Goal: Task Accomplishment & Management: Use online tool/utility

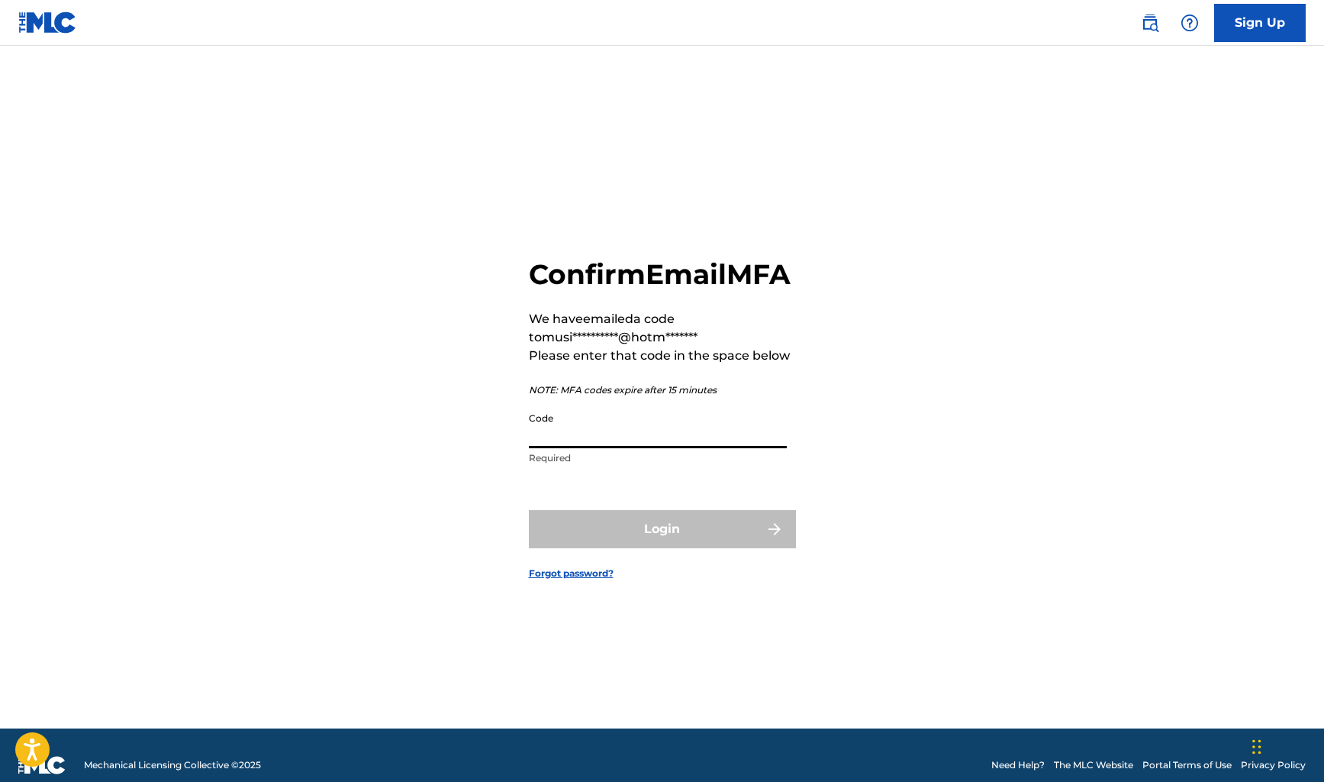
click at [622, 448] on input "Code" at bounding box center [658, 427] width 258 height 44
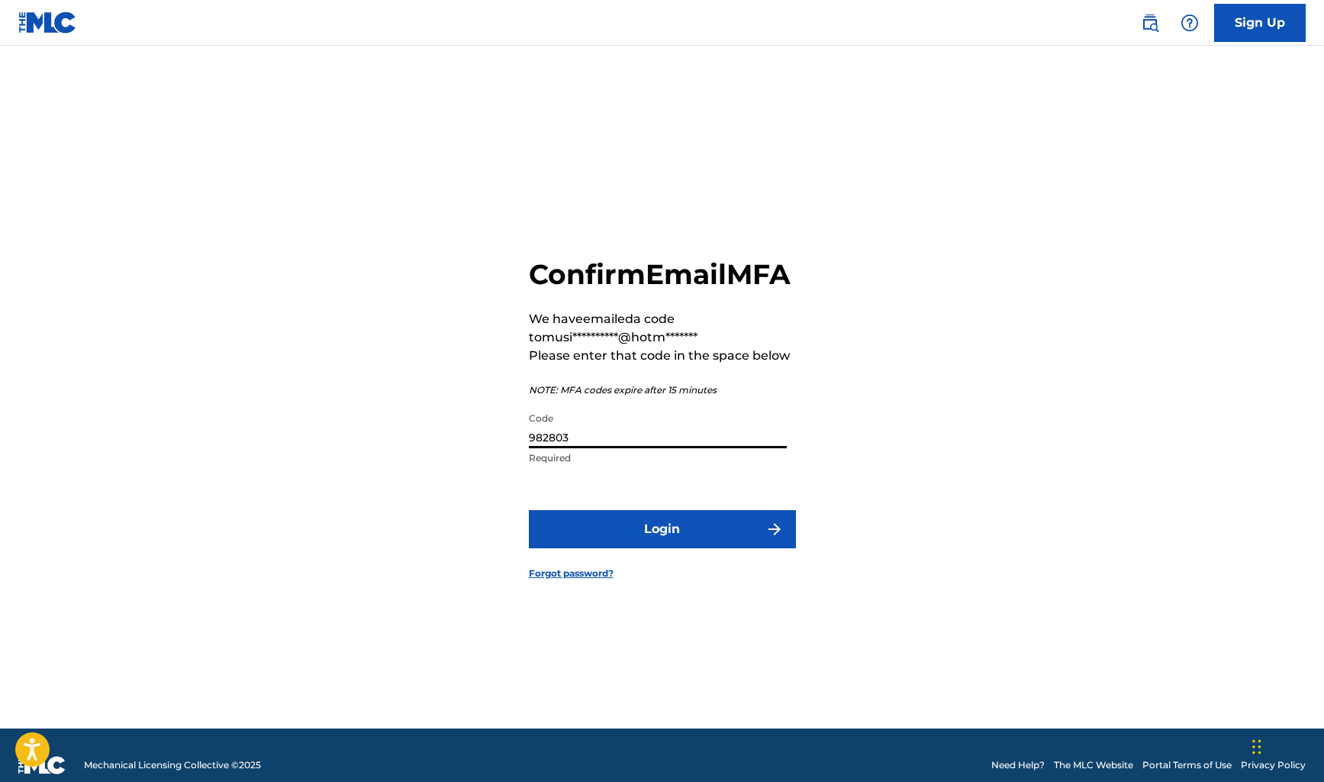
type input "982803"
click at [718, 542] on button "Login" at bounding box center [662, 529] width 267 height 38
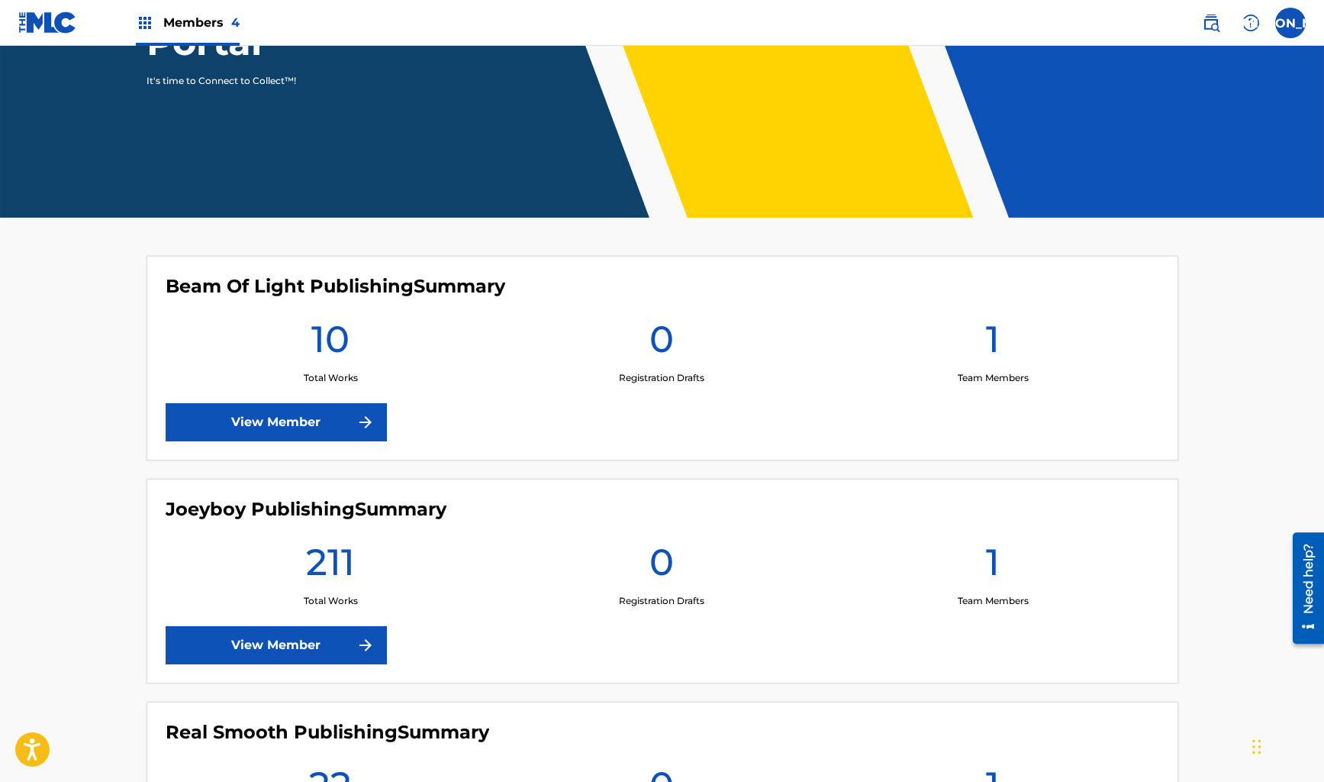
scroll to position [342, 0]
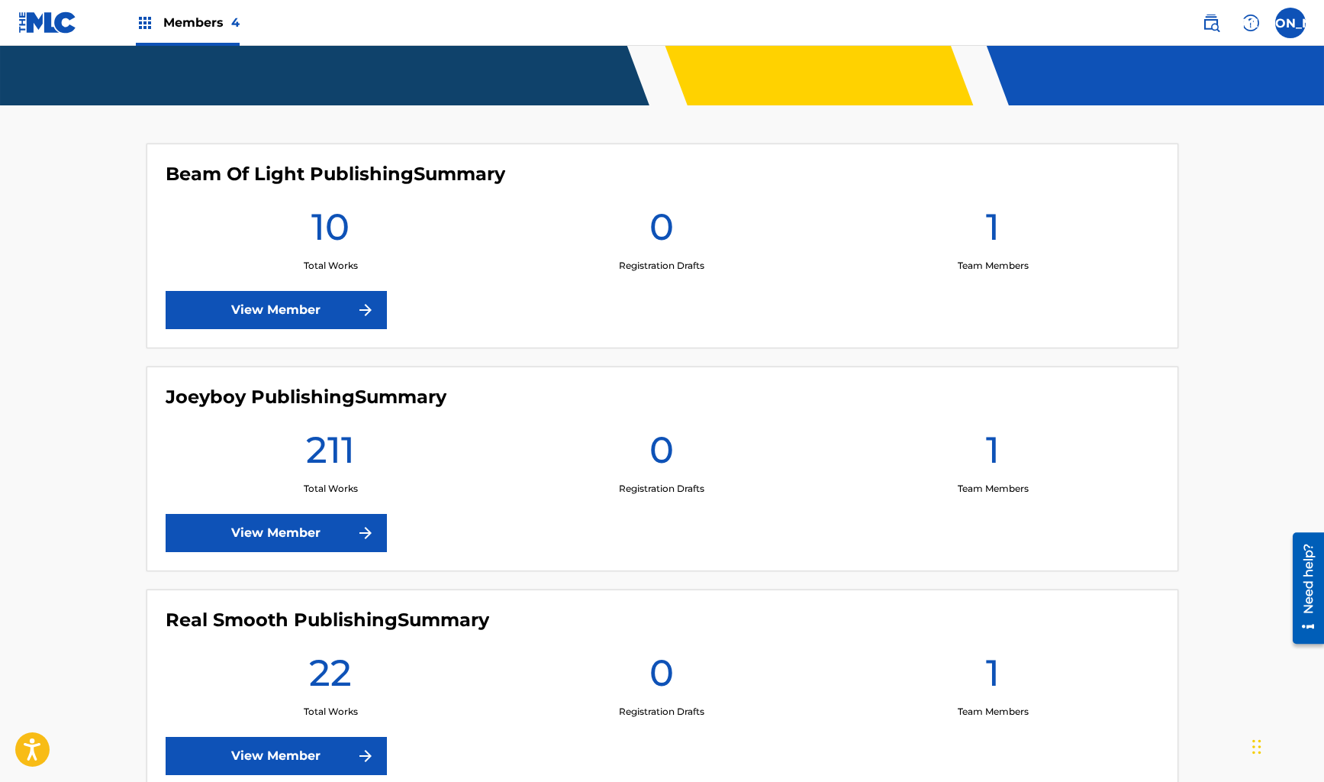
click at [366, 534] on img at bounding box center [365, 533] width 18 height 18
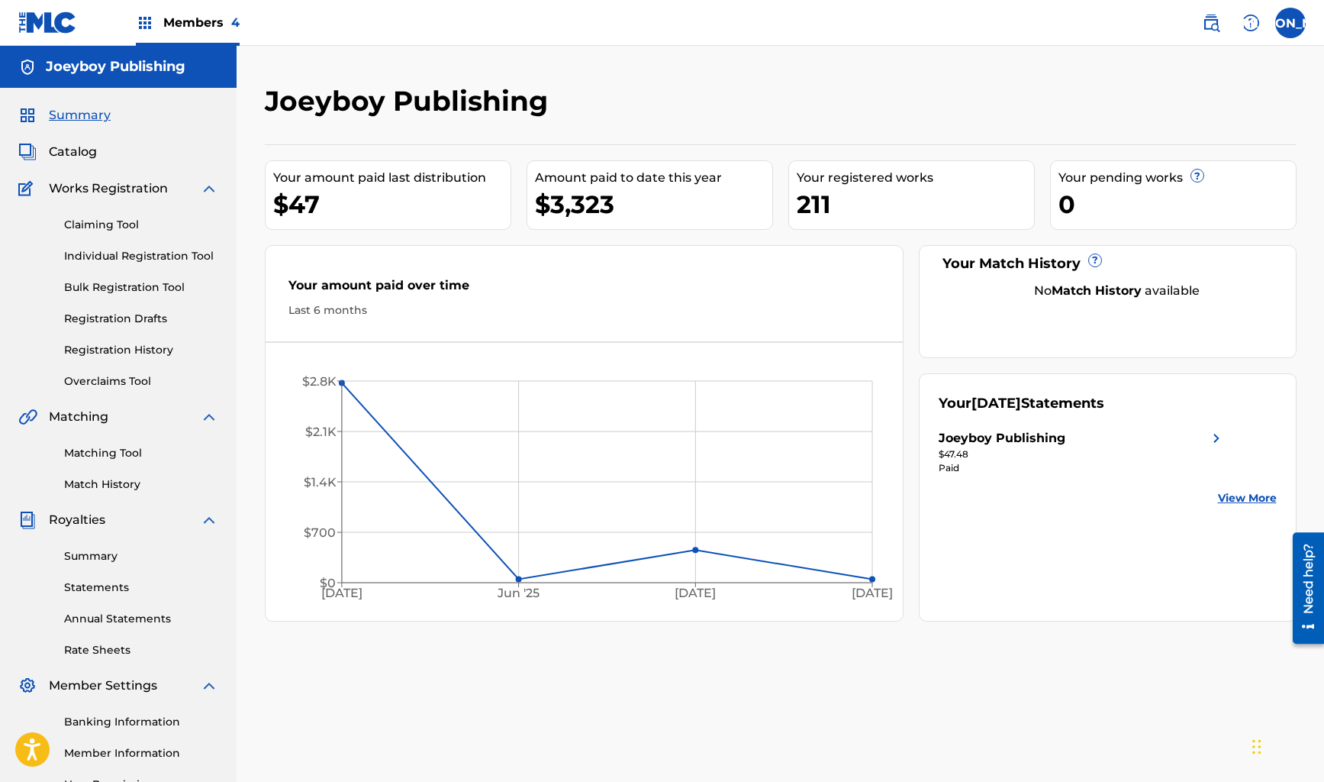
click at [108, 224] on link "Claiming Tool" at bounding box center [141, 225] width 154 height 16
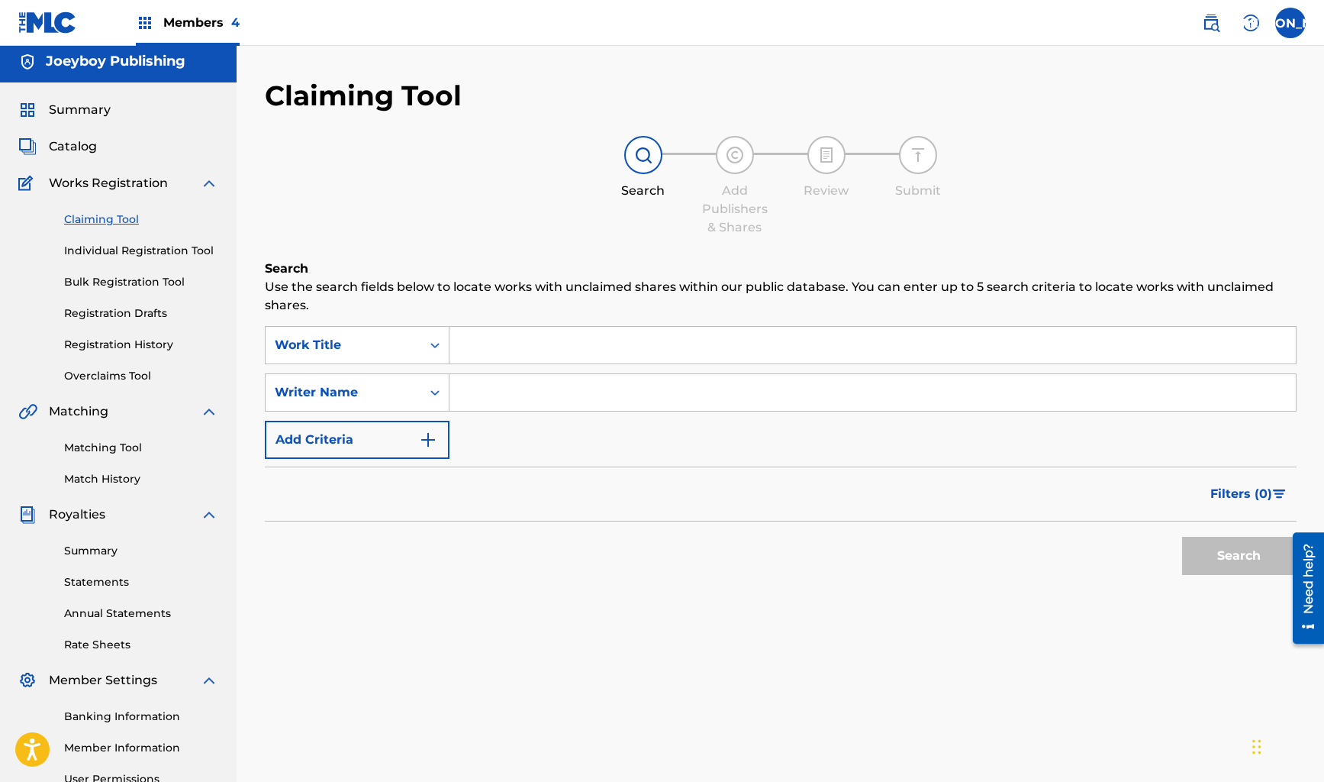
scroll to position [8, 0]
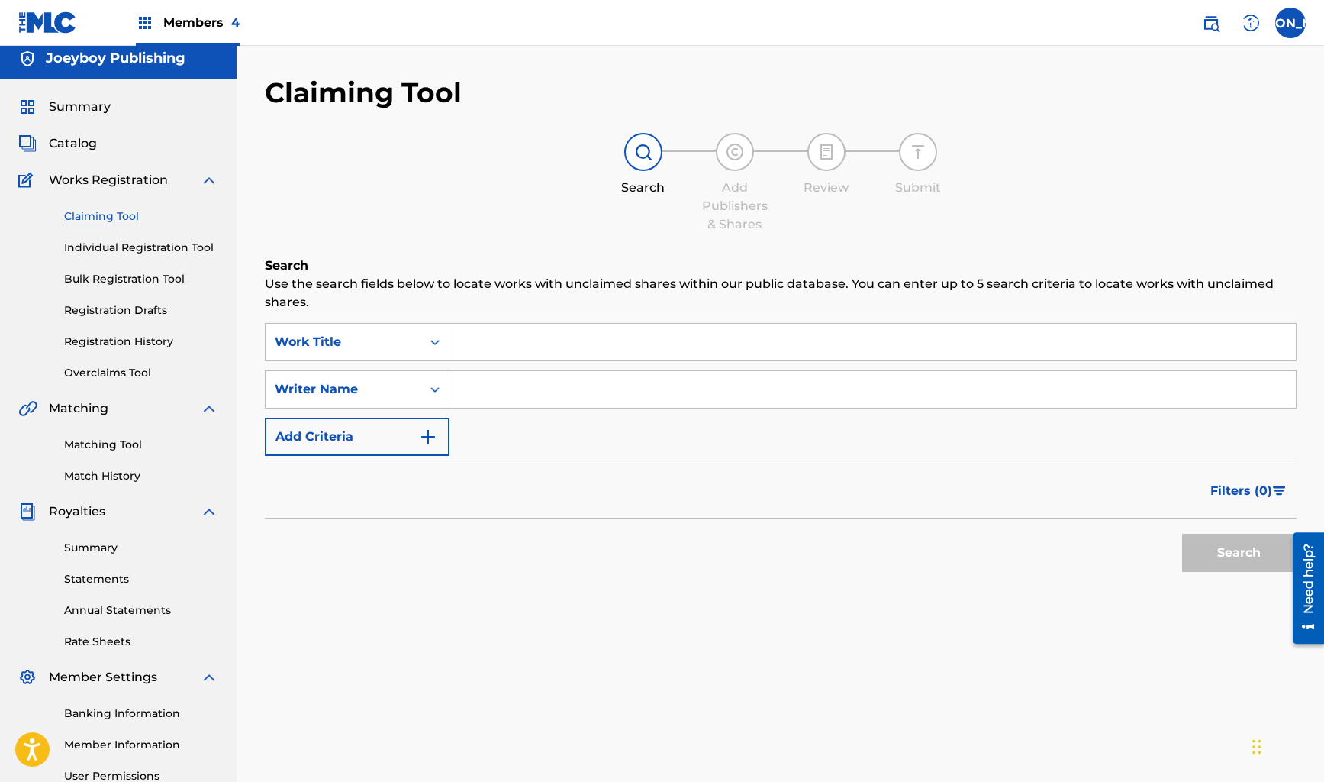
click at [529, 351] on input "Search Form" at bounding box center [873, 342] width 846 height 37
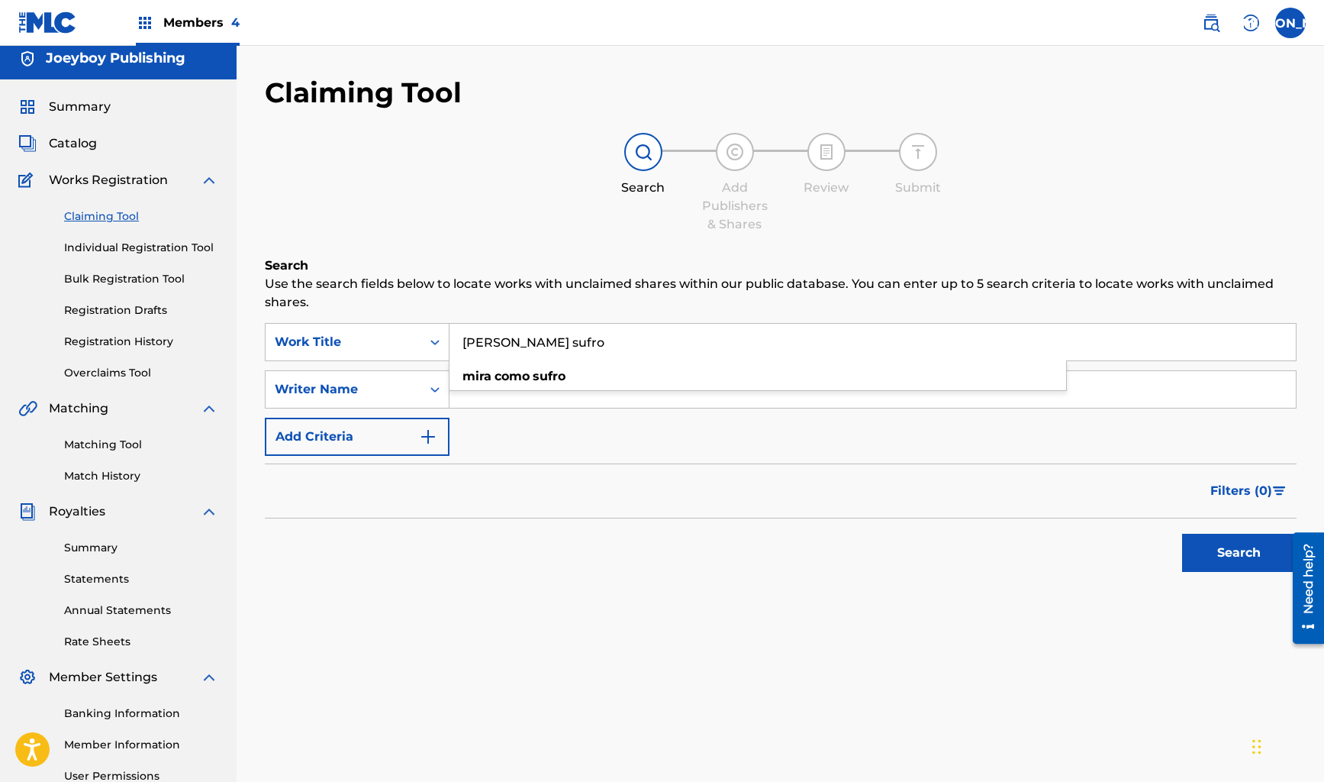
type input "[PERSON_NAME] sufro"
click at [1182, 533] on button "Search" at bounding box center [1239, 552] width 114 height 38
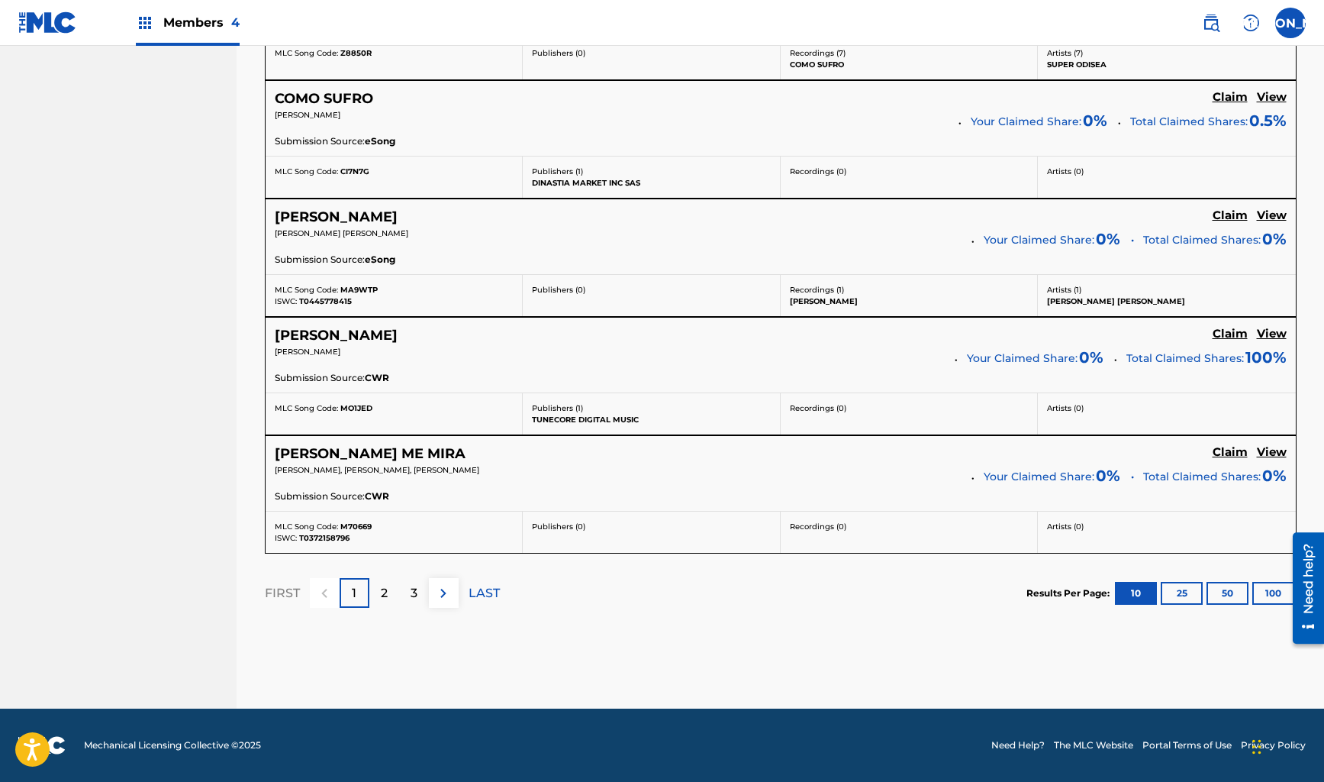
scroll to position [0, 0]
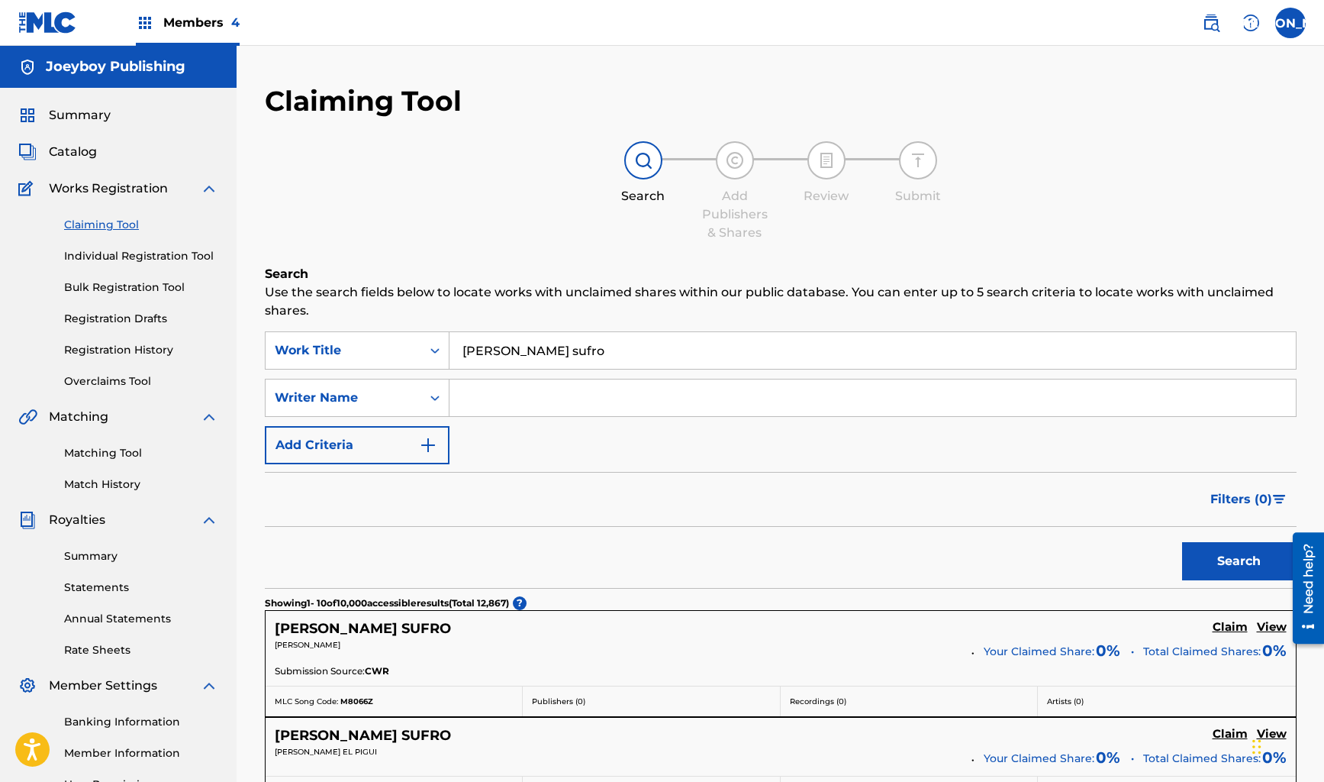
click at [544, 388] on input "Search Form" at bounding box center [873, 397] width 846 height 37
type input "[PERSON_NAME]"
click at [1182, 542] on button "Search" at bounding box center [1239, 561] width 114 height 38
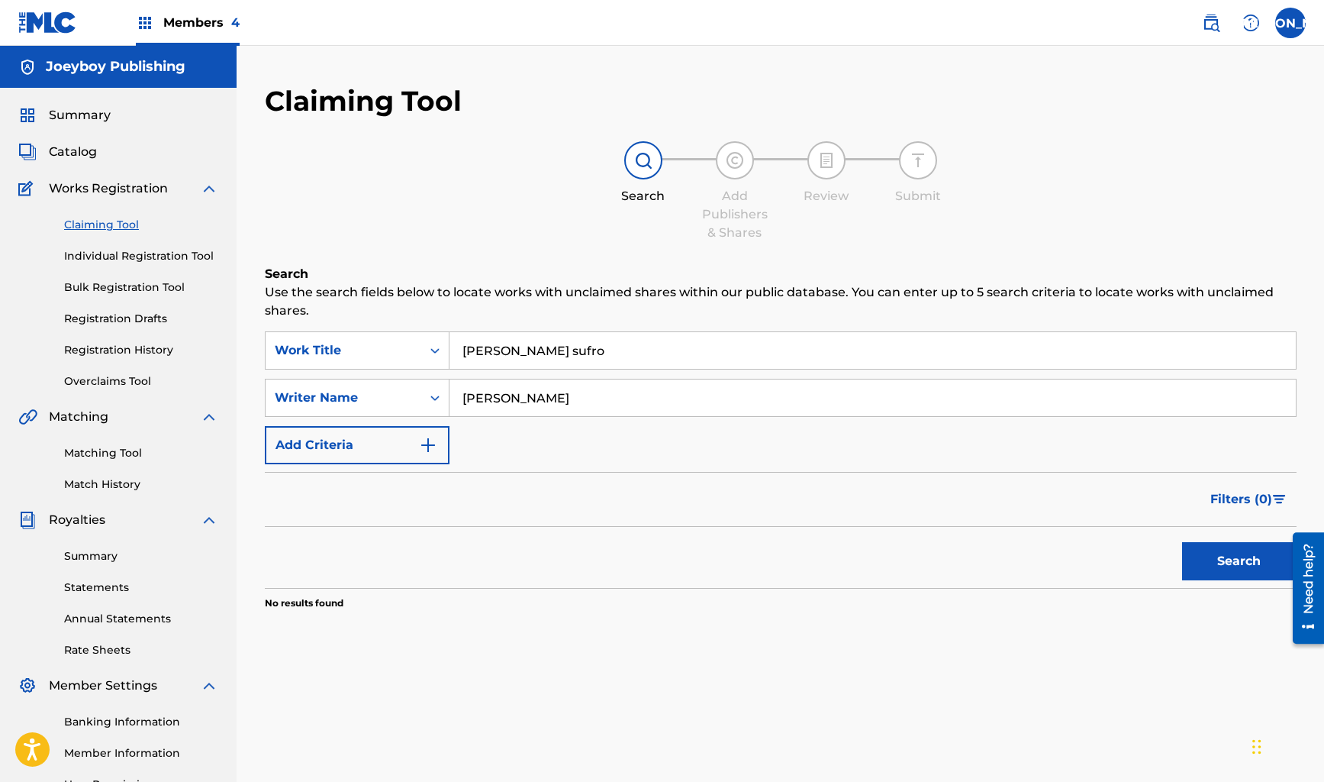
click at [129, 382] on link "Overclaims Tool" at bounding box center [141, 381] width 154 height 16
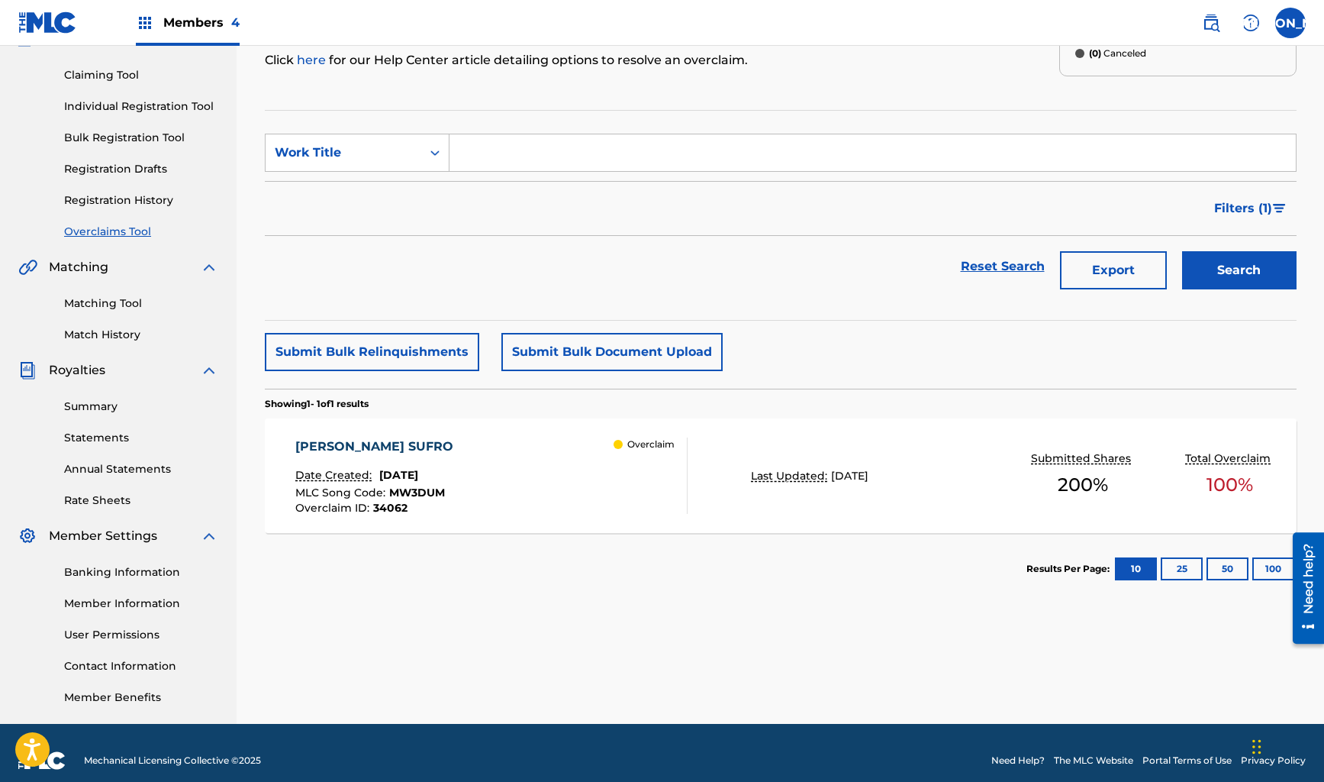
scroll to position [147, 0]
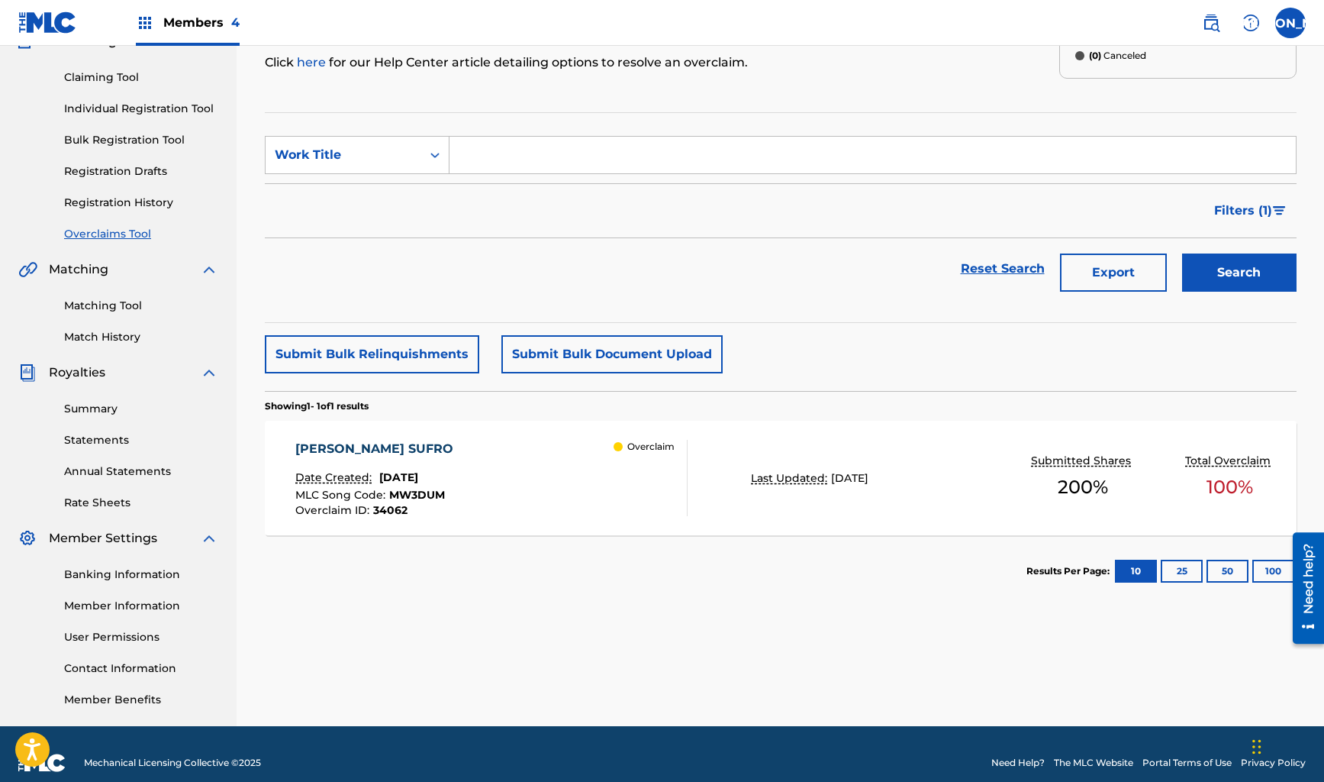
click at [712, 486] on div "[PERSON_NAME] SUFRO Date Created: [DATE] MLC Song Code : MW3DUM Overclaim ID : …" at bounding box center [781, 478] width 1032 height 114
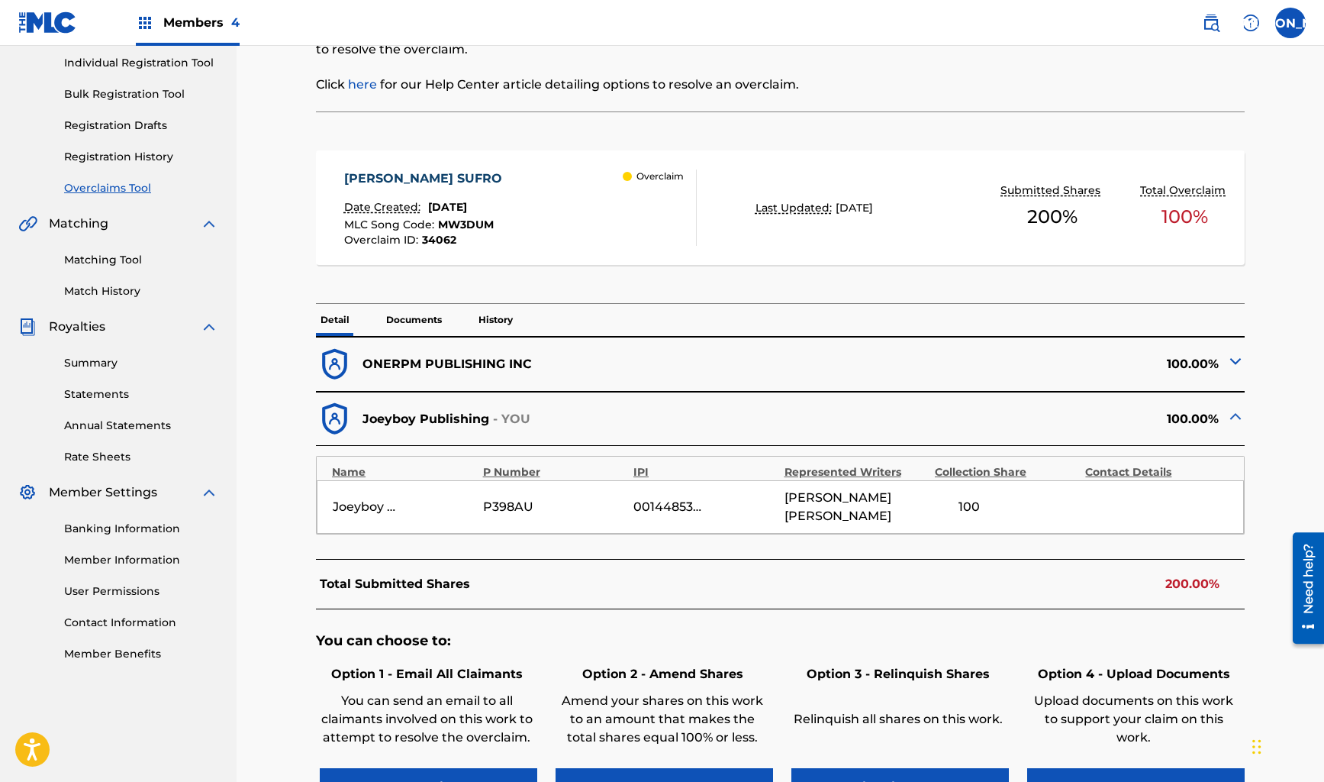
scroll to position [216, 0]
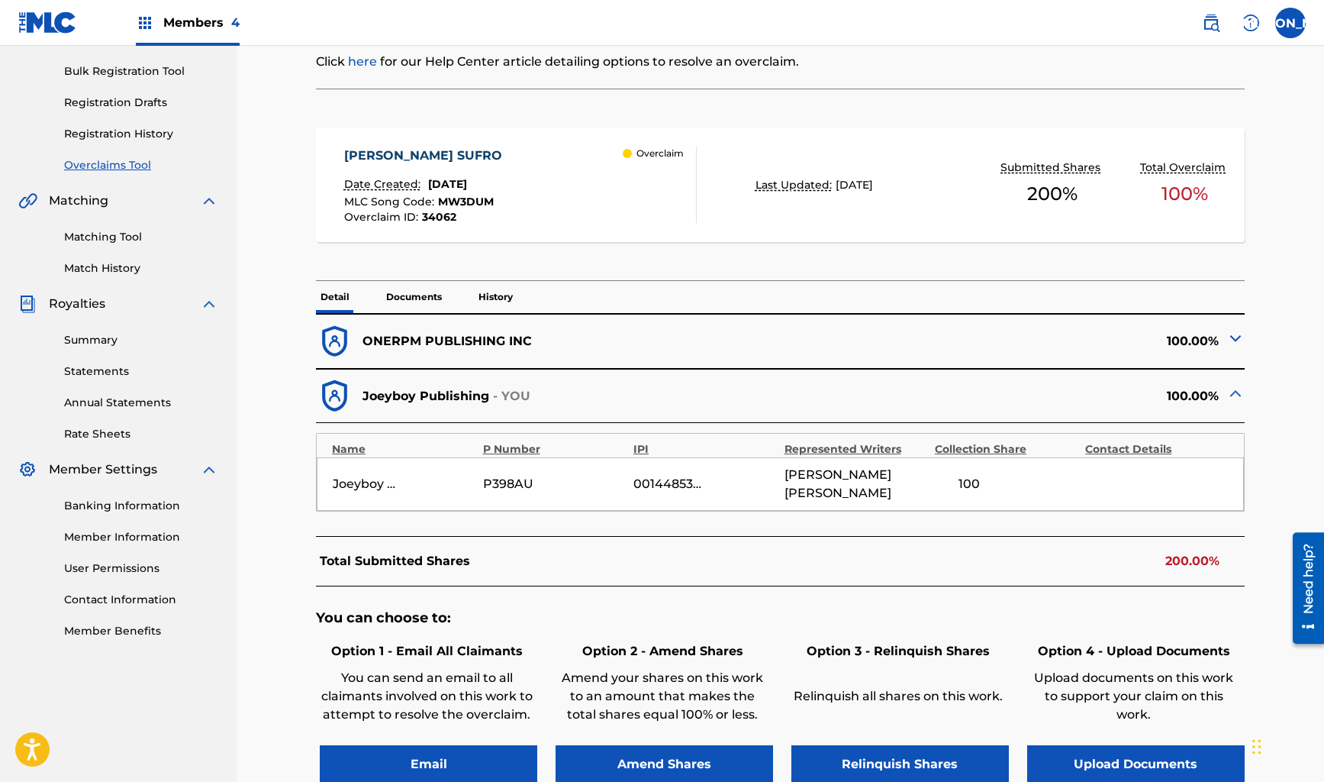
click at [736, 404] on div "Joeyboy Publishing - YOU" at bounding box center [548, 395] width 464 height 37
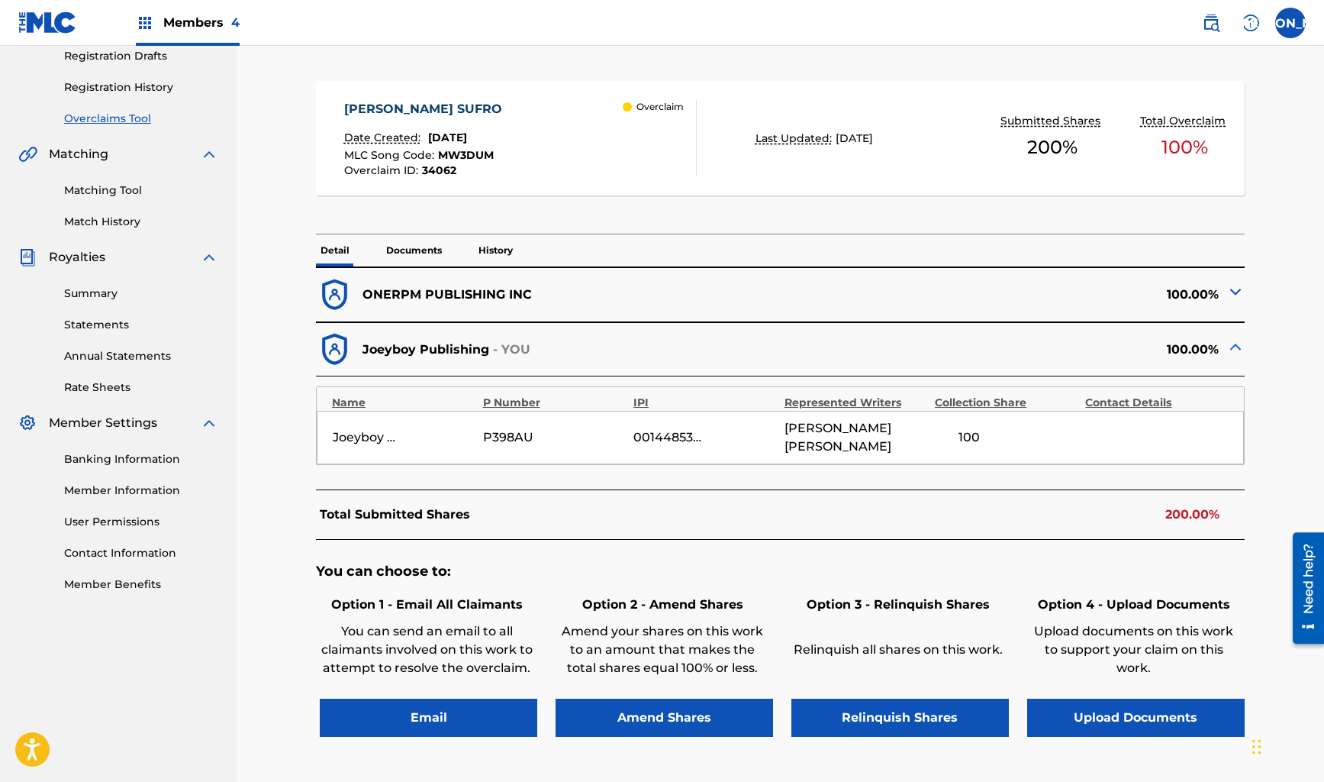
scroll to position [270, 0]
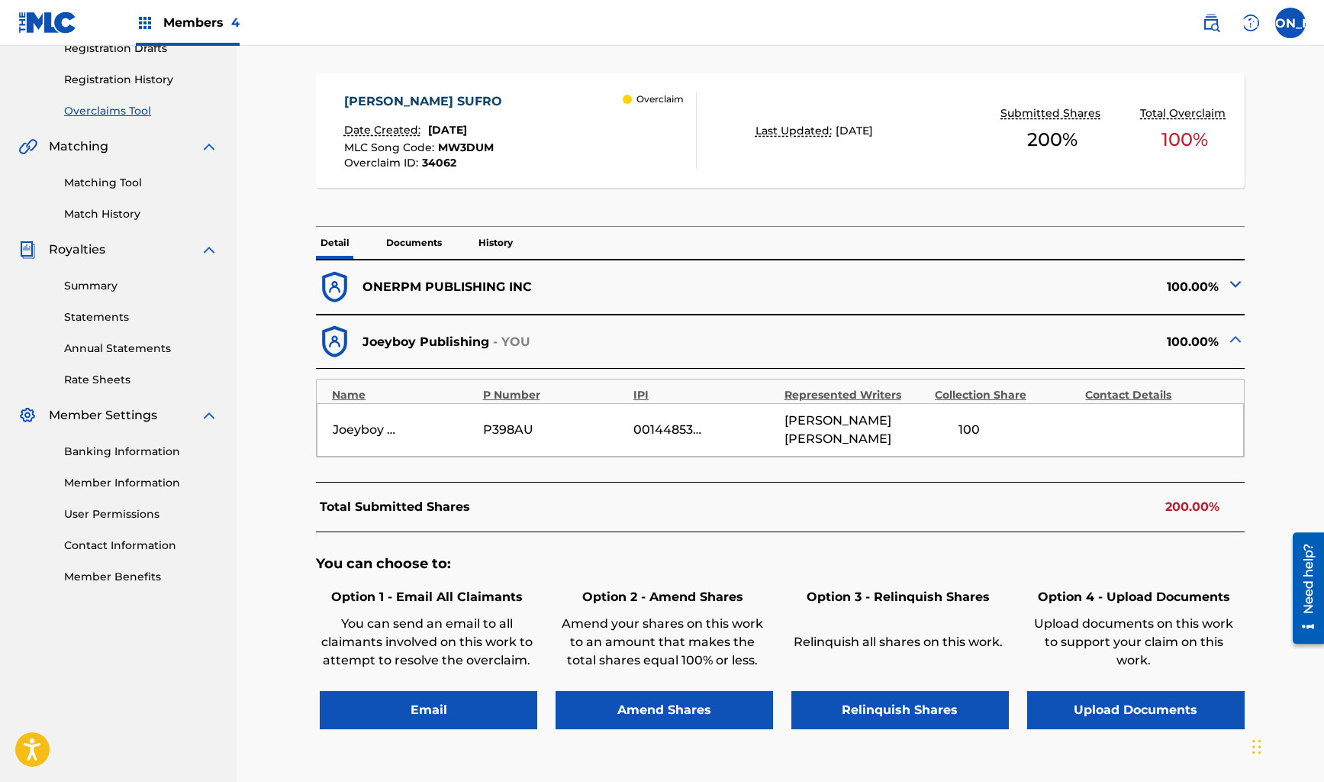
click at [1235, 282] on img at bounding box center [1235, 284] width 18 height 18
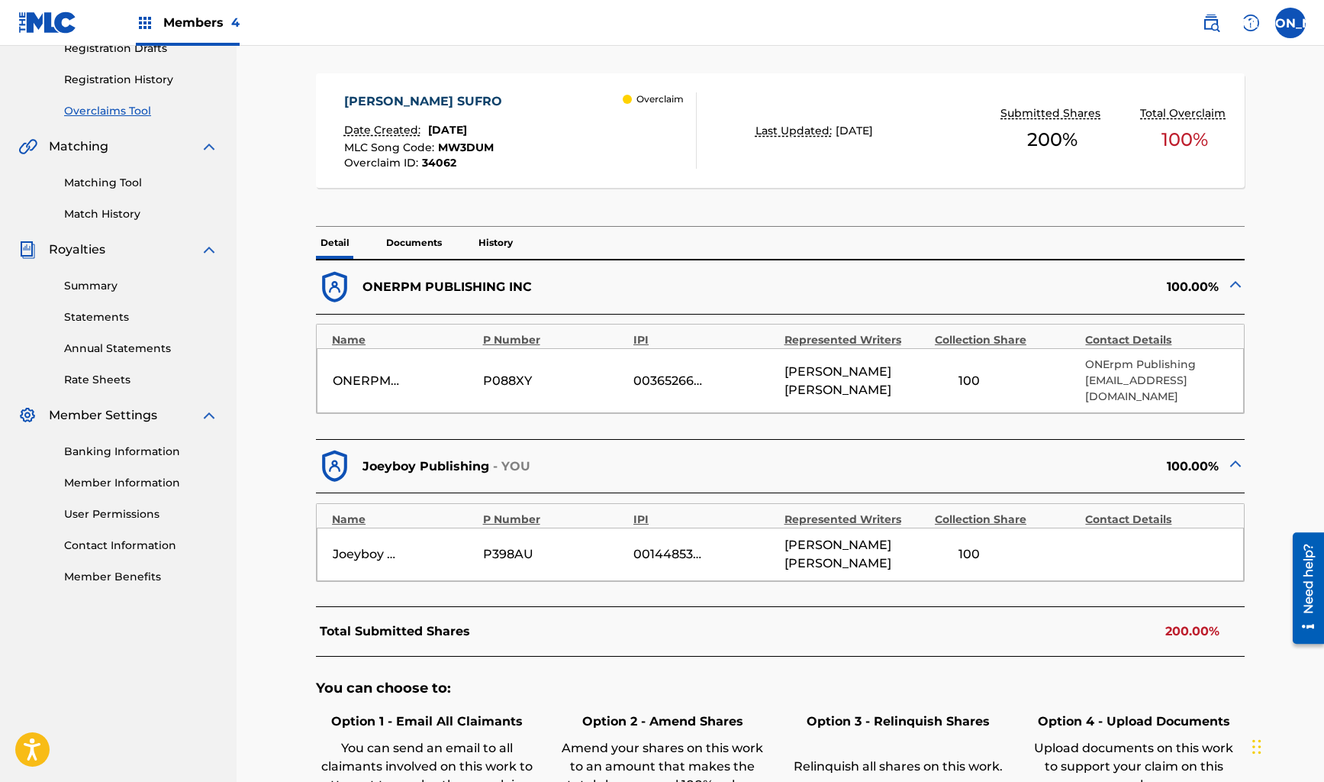
click at [396, 240] on p "Documents" at bounding box center [414, 243] width 65 height 32
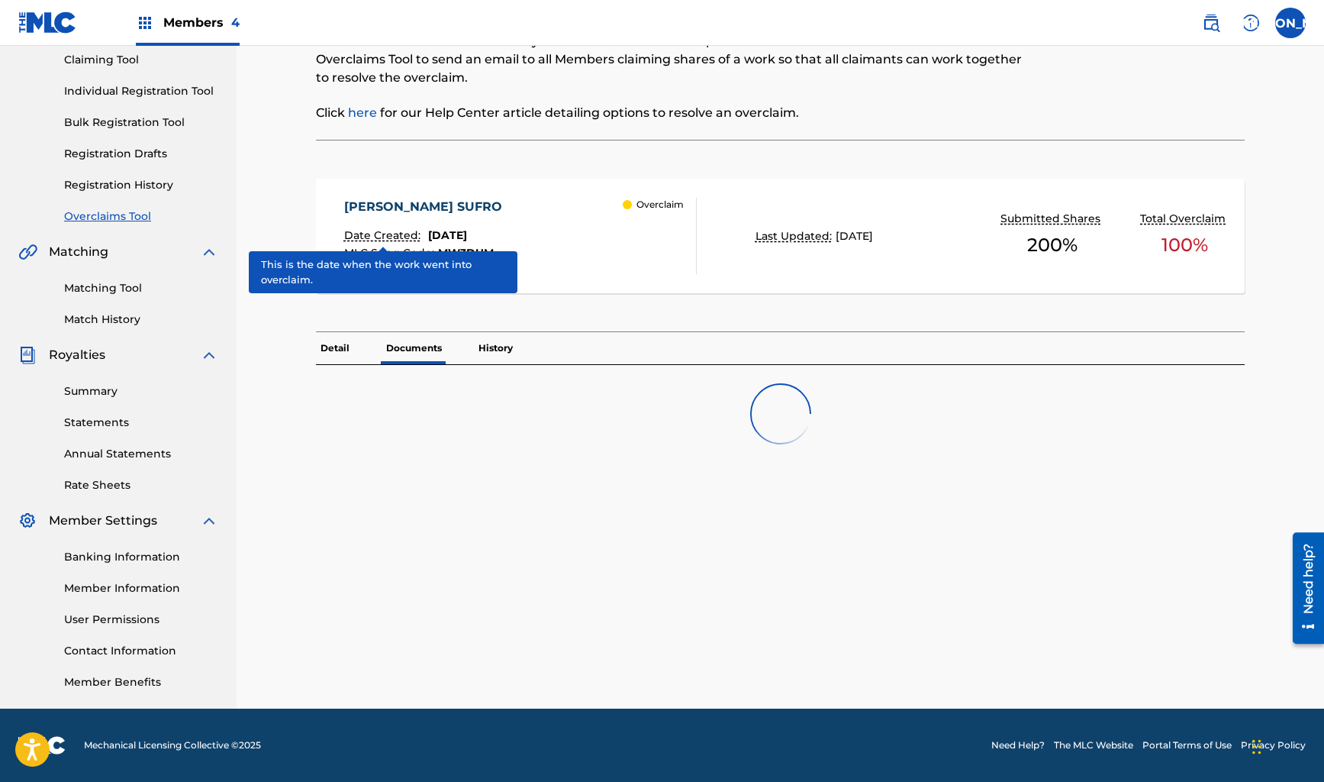
scroll to position [165, 0]
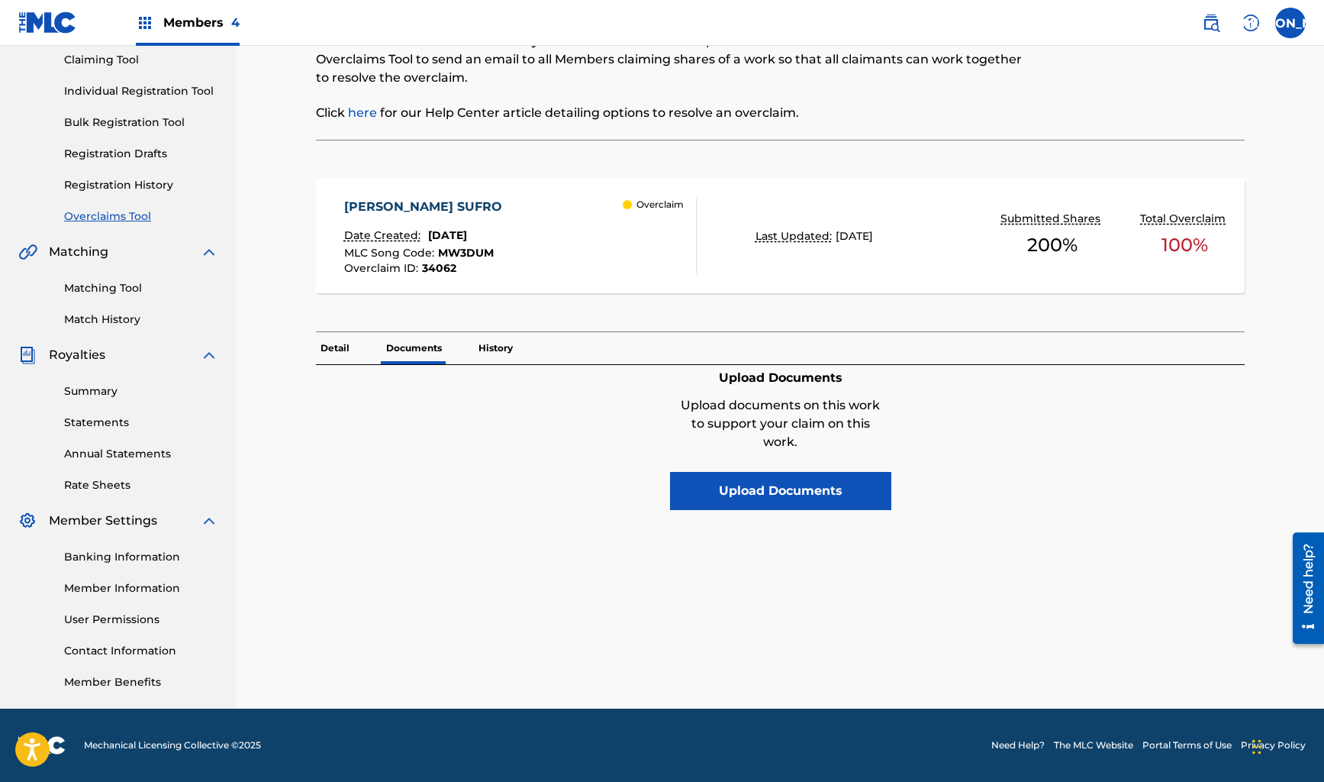
click at [504, 340] on p "History" at bounding box center [496, 348] width 44 height 32
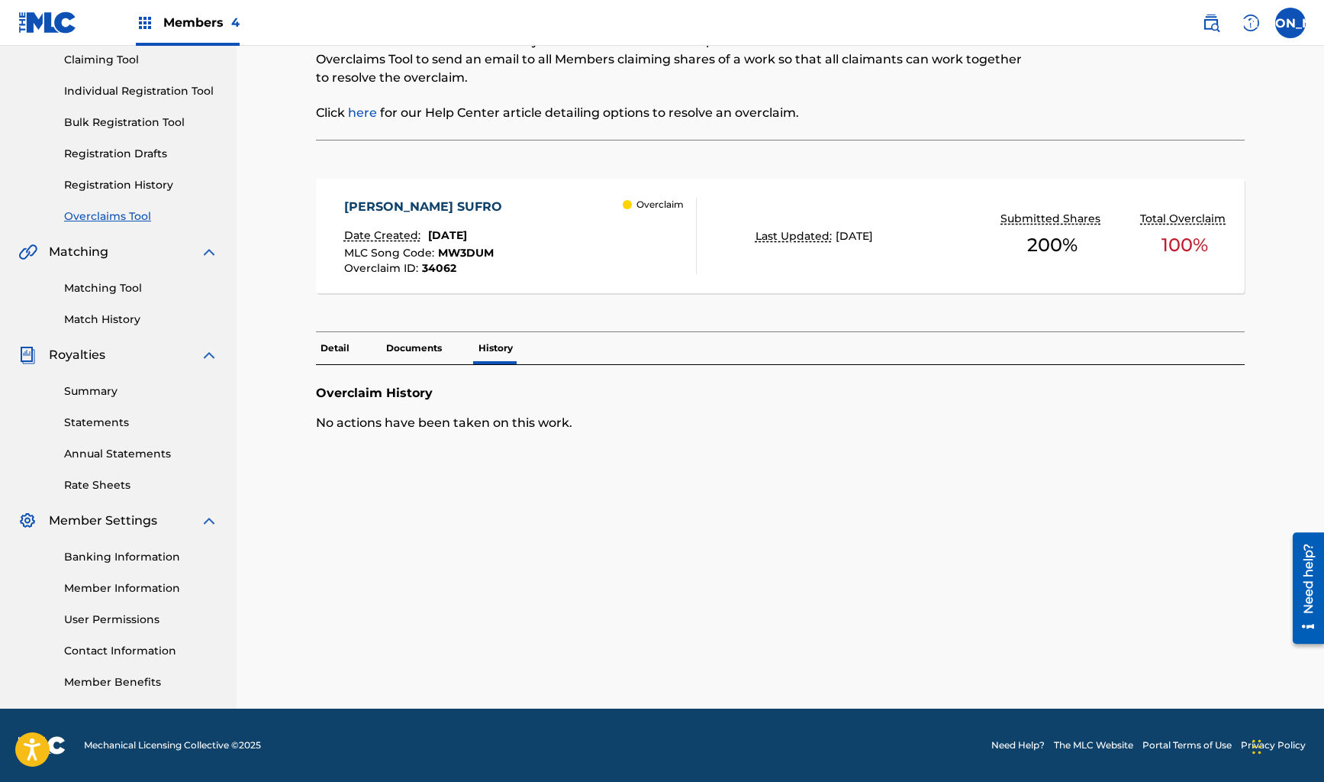
click at [330, 353] on p "Detail" at bounding box center [335, 348] width 38 height 32
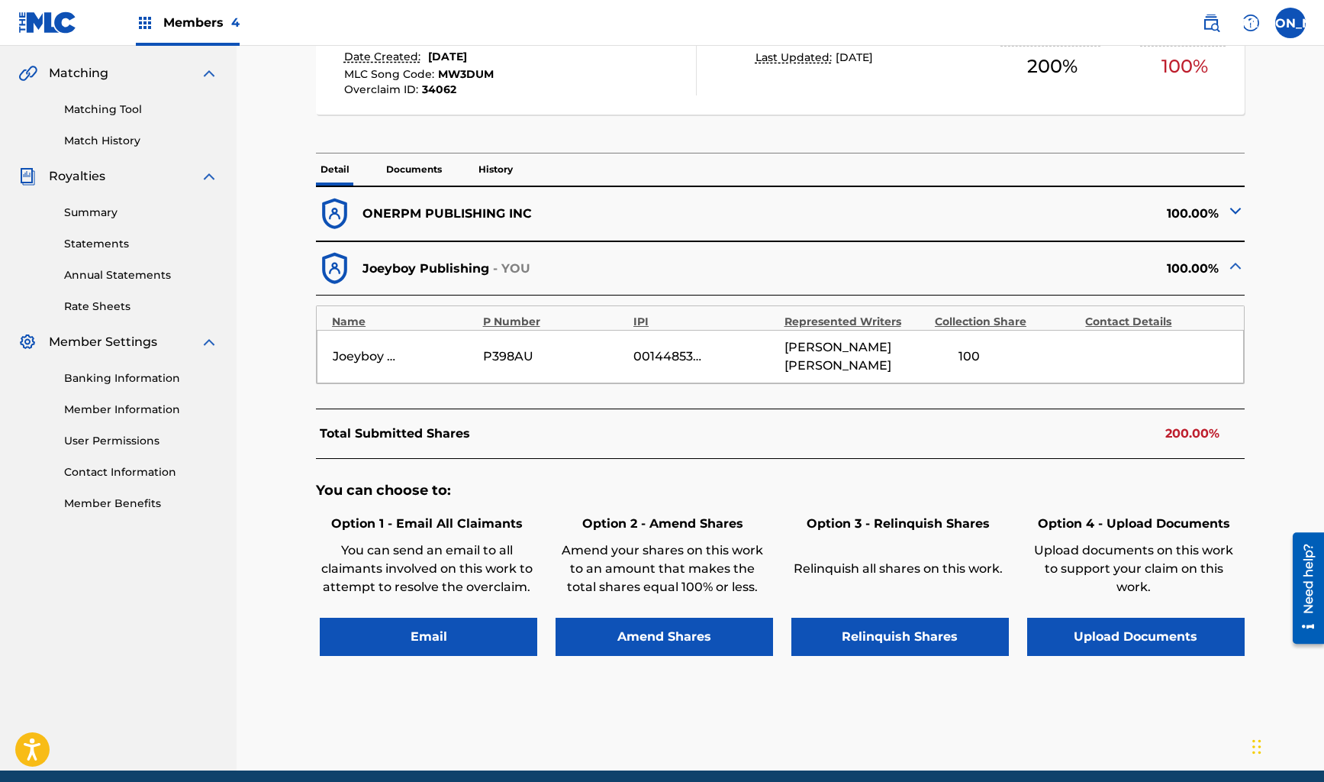
scroll to position [342, 0]
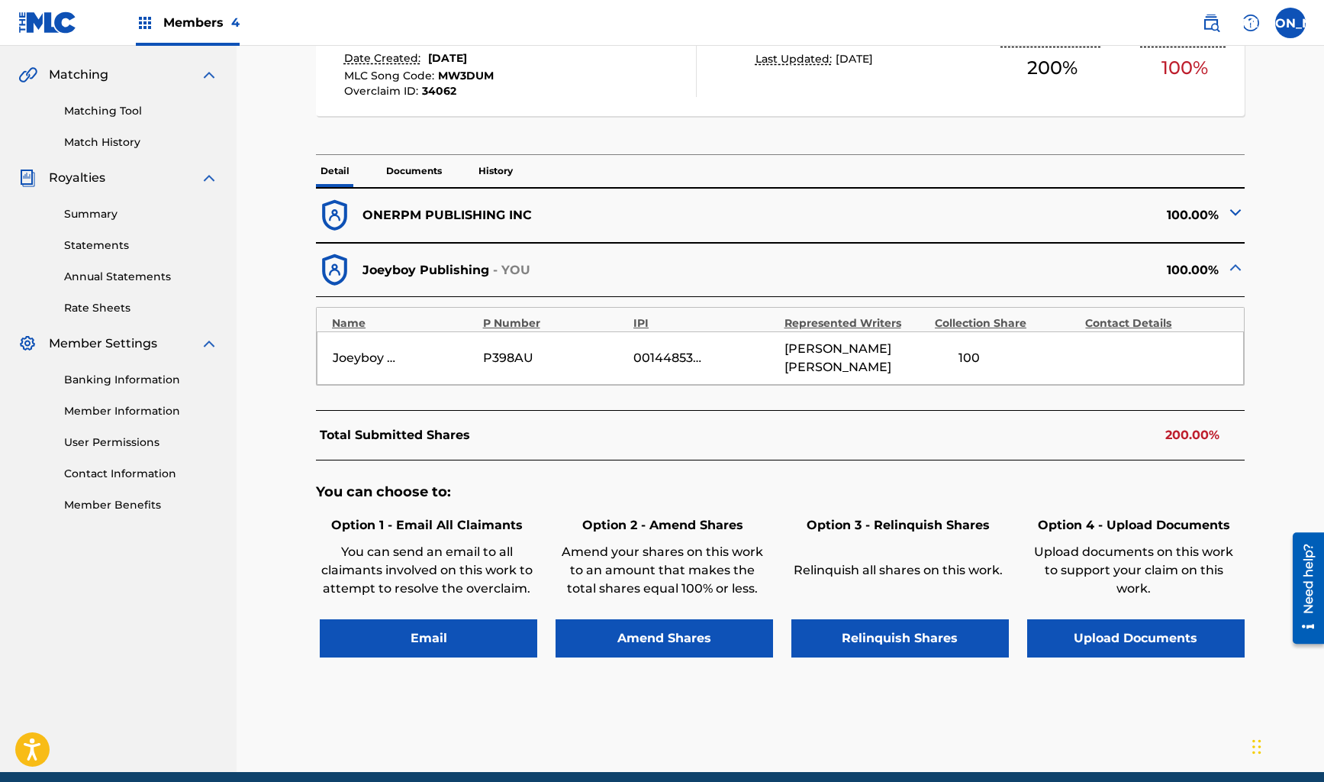
click at [1237, 268] on img at bounding box center [1235, 267] width 18 height 18
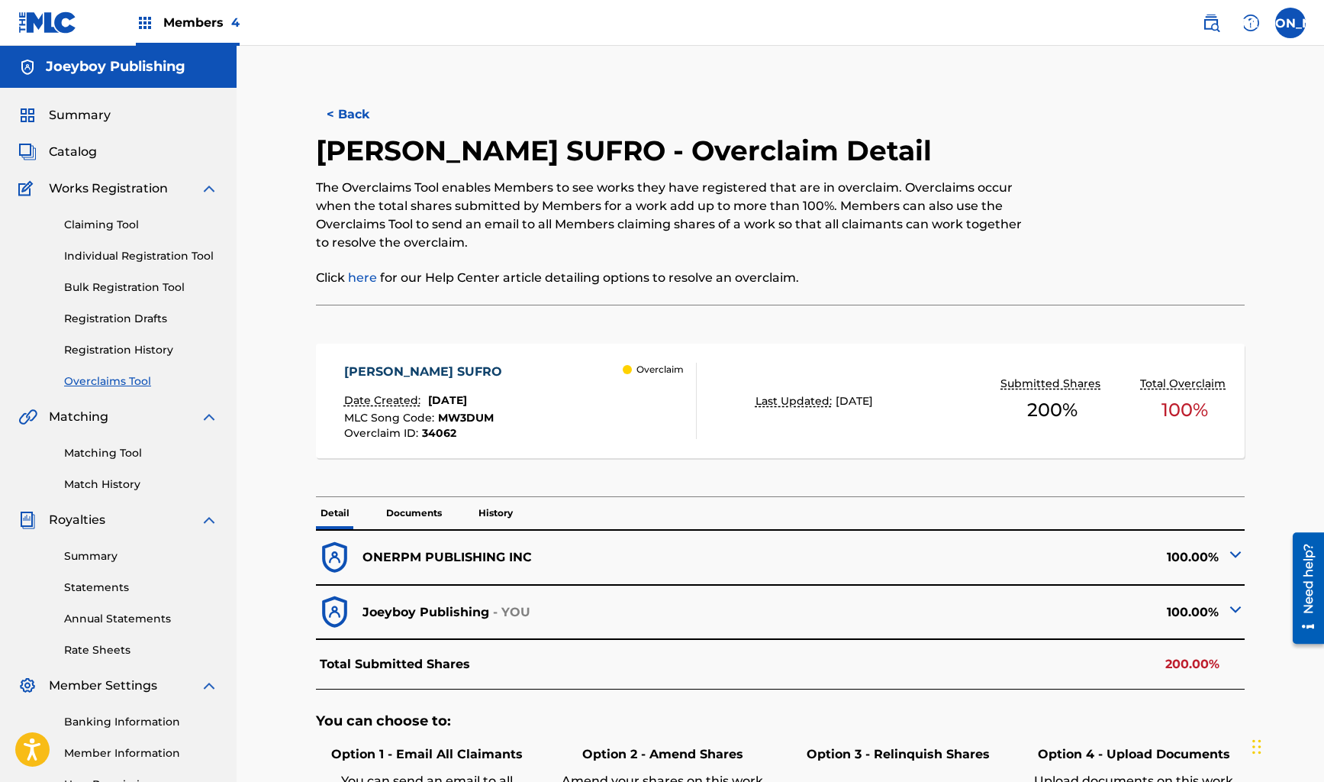
scroll to position [2, 0]
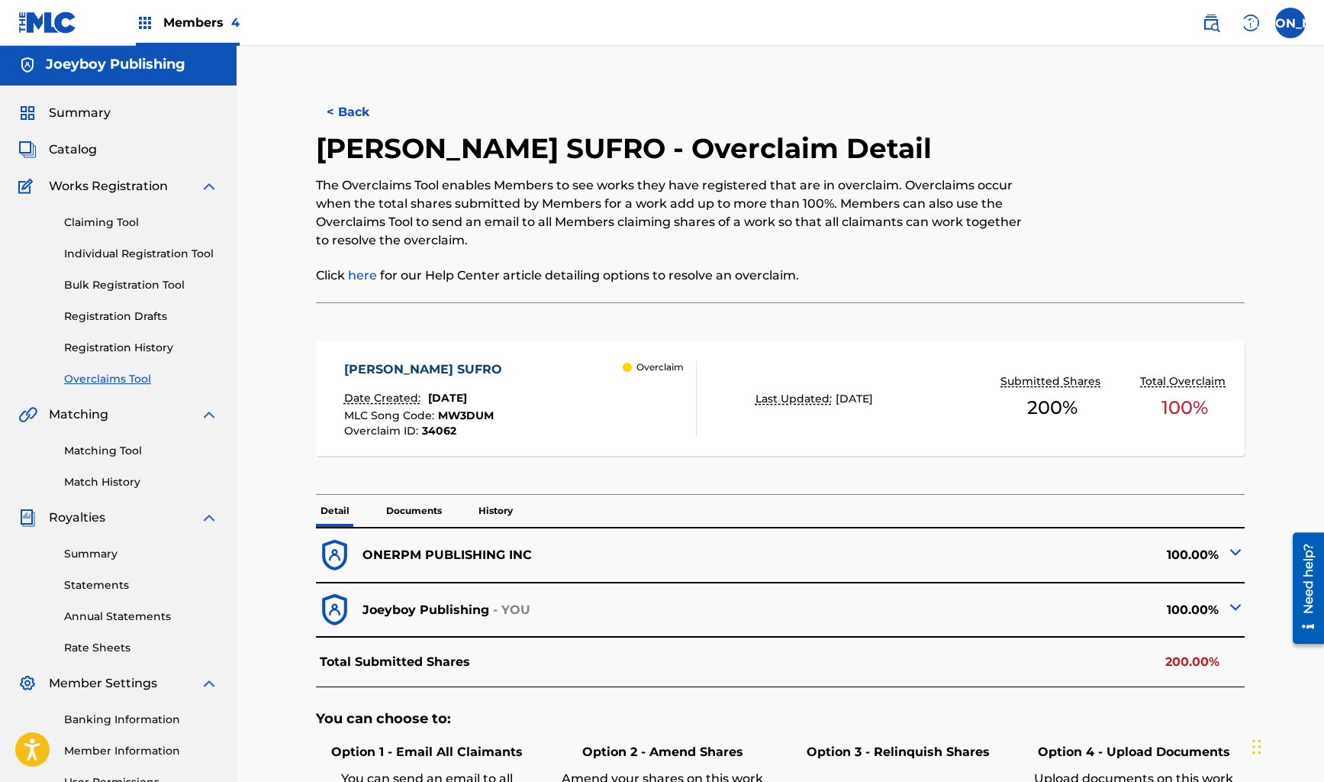
click at [1235, 552] on img at bounding box center [1235, 552] width 18 height 18
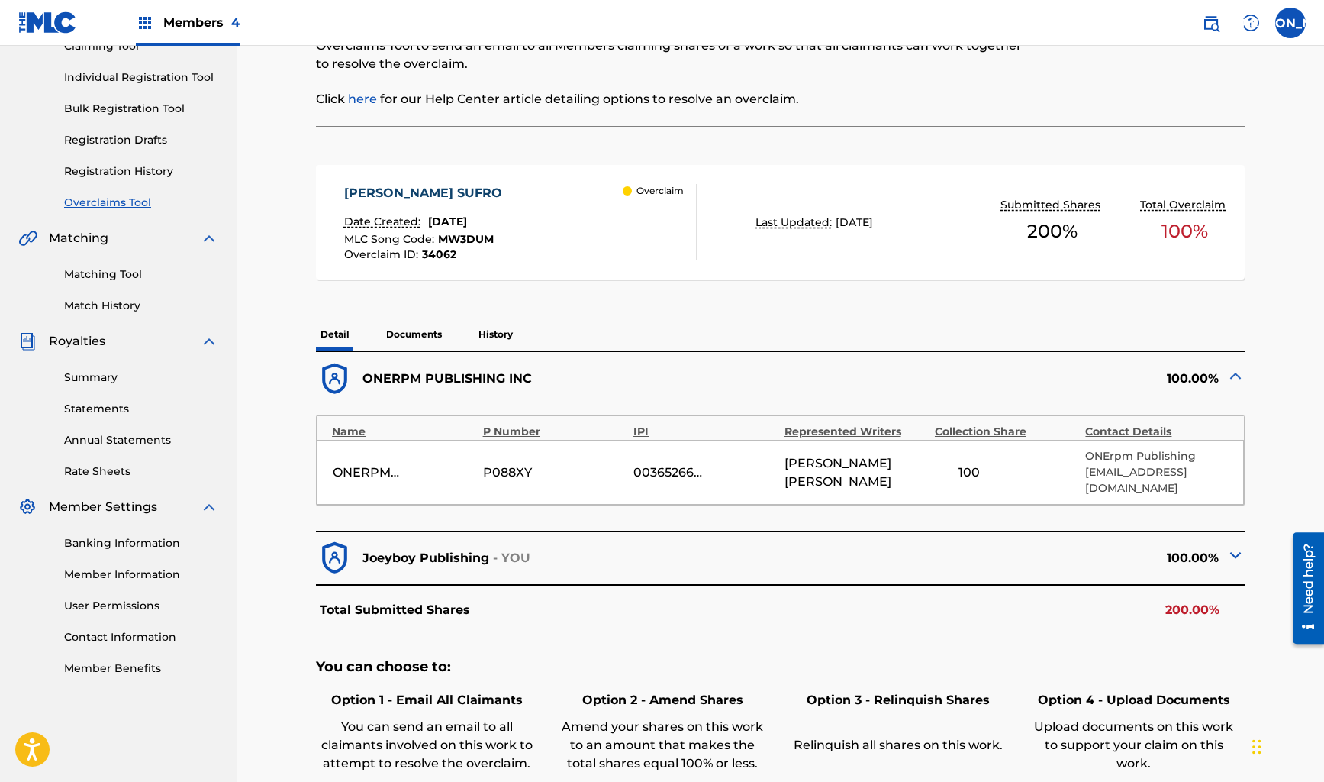
scroll to position [417, 0]
